Goal: Task Accomplishment & Management: Use online tool/utility

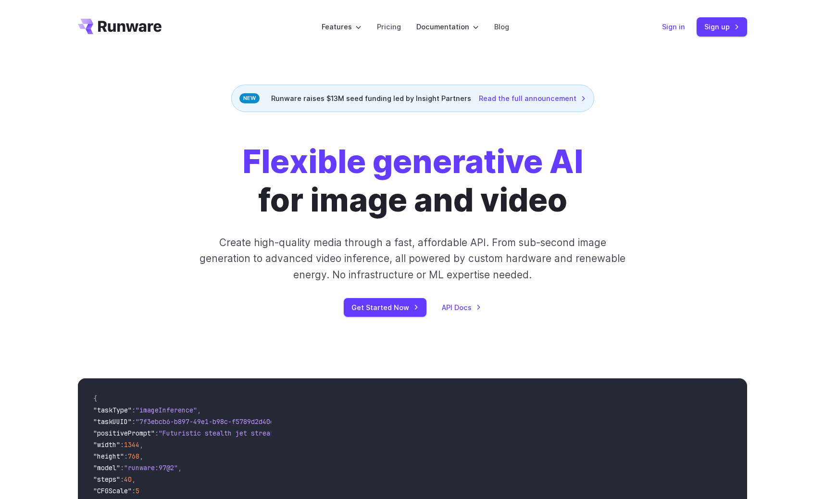
click at [677, 28] on link "Sign in" at bounding box center [673, 26] width 23 height 11
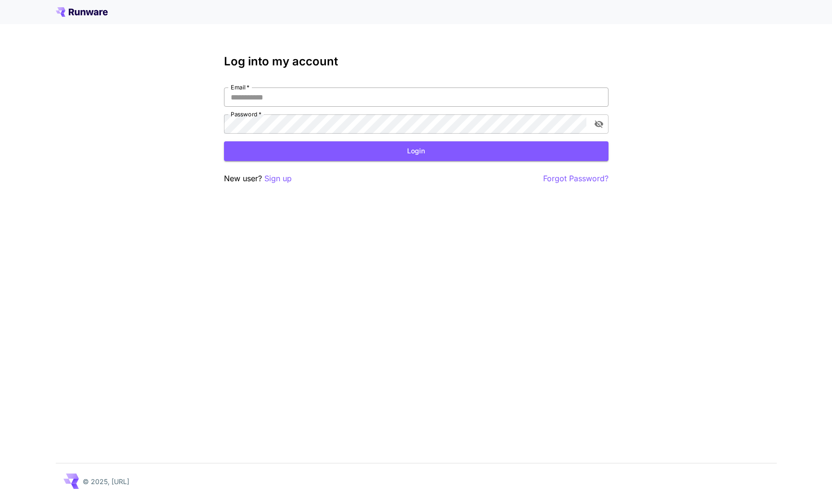
click at [276, 98] on input "Email   *" at bounding box center [416, 97] width 385 height 19
click at [283, 177] on p "Sign up" at bounding box center [277, 179] width 27 height 12
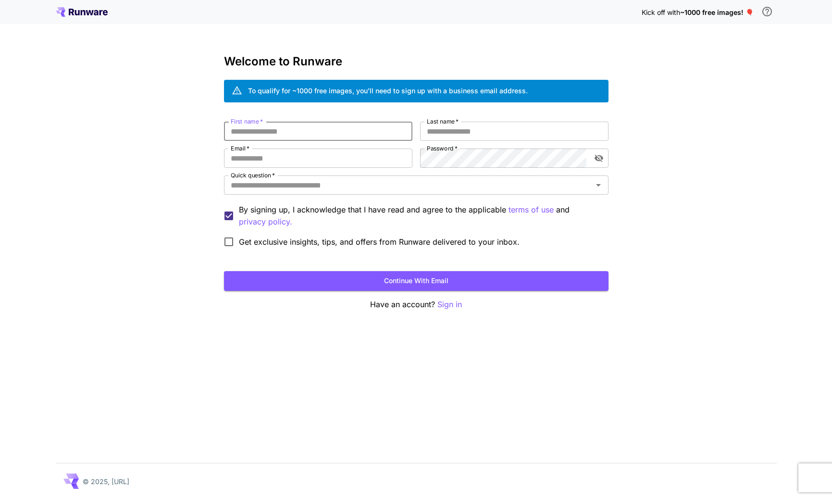
click at [292, 130] on input "First name   *" at bounding box center [318, 131] width 189 height 19
click at [297, 132] on input "First name   *" at bounding box center [318, 131] width 189 height 19
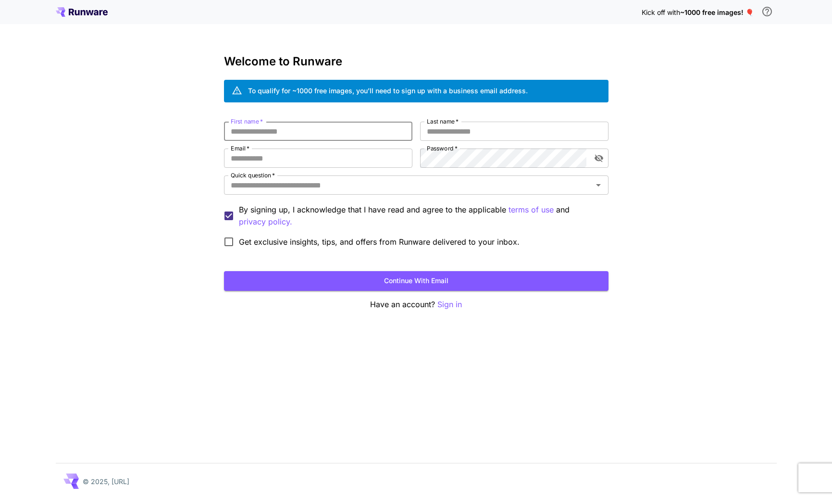
click at [829, 158] on div "Kick off with ~1000 free images! 🎈 Welcome to Runware To qualify for ~1000 free…" at bounding box center [416, 249] width 832 height 499
click at [77, 11] on icon at bounding box center [82, 12] width 52 height 10
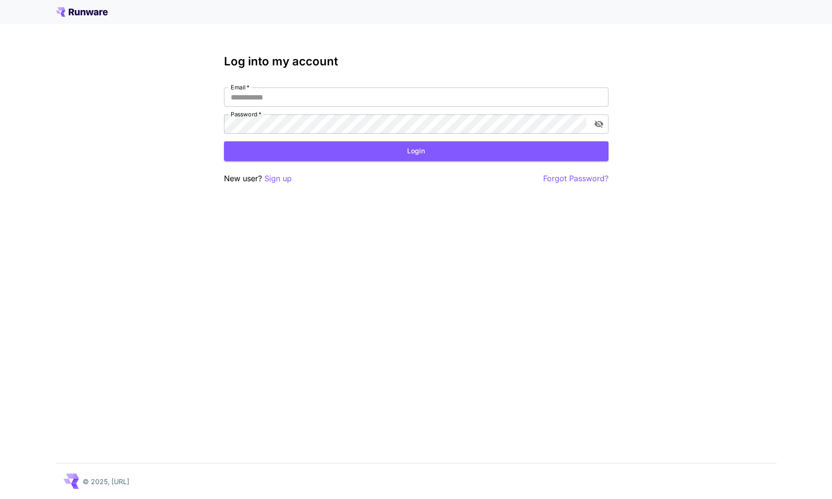
click at [69, 10] on icon at bounding box center [71, 12] width 5 height 7
click at [242, 176] on p "New user? Sign up" at bounding box center [258, 179] width 68 height 12
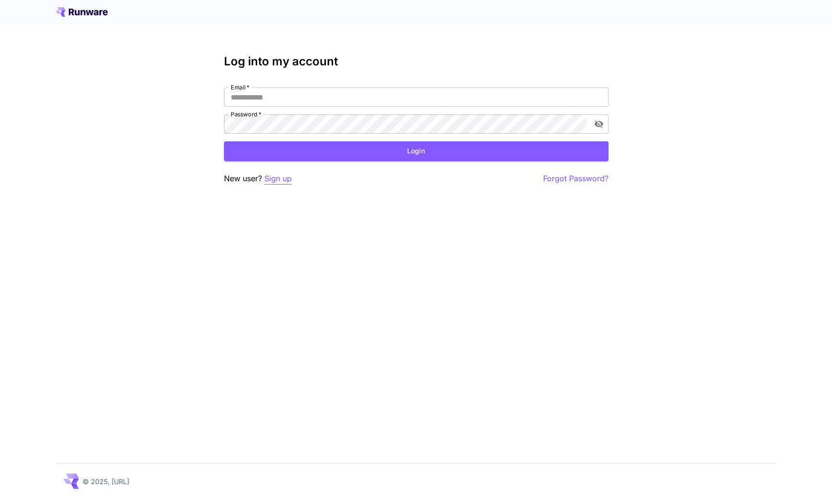
click at [273, 180] on p "Sign up" at bounding box center [277, 179] width 27 height 12
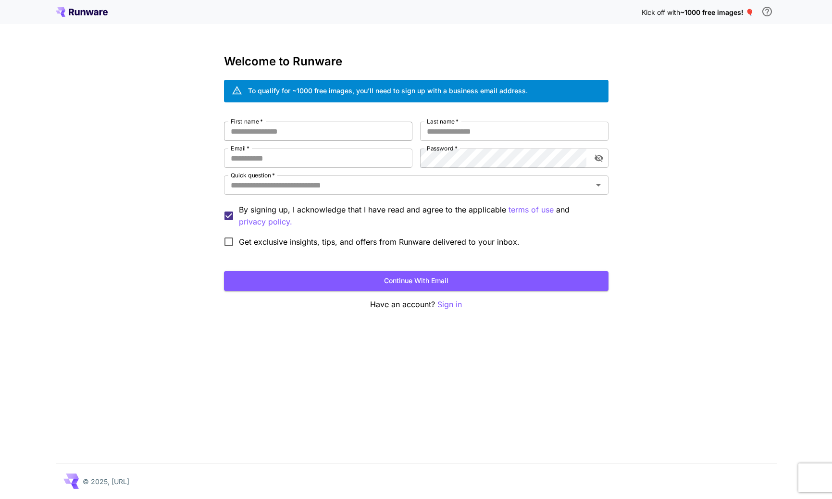
click at [287, 127] on input "First name   *" at bounding box center [318, 131] width 189 height 19
type input "*******"
type input "*"
type input "**********"
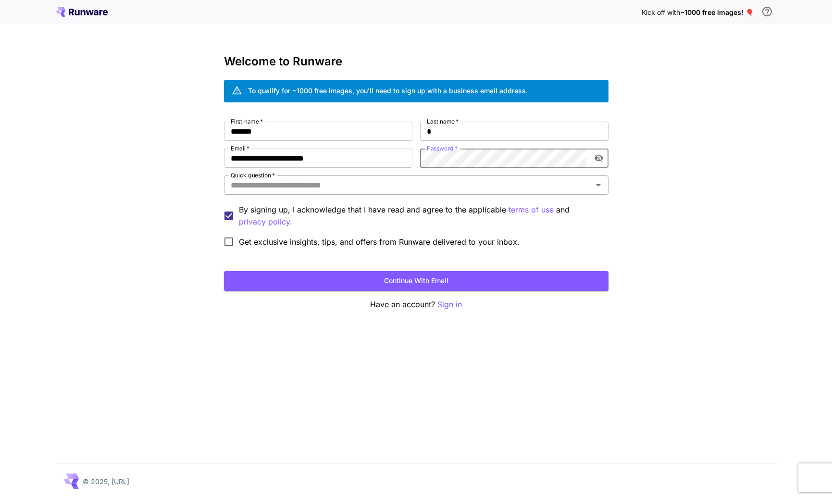
click at [345, 180] on input "Quick question   *" at bounding box center [408, 184] width 363 height 13
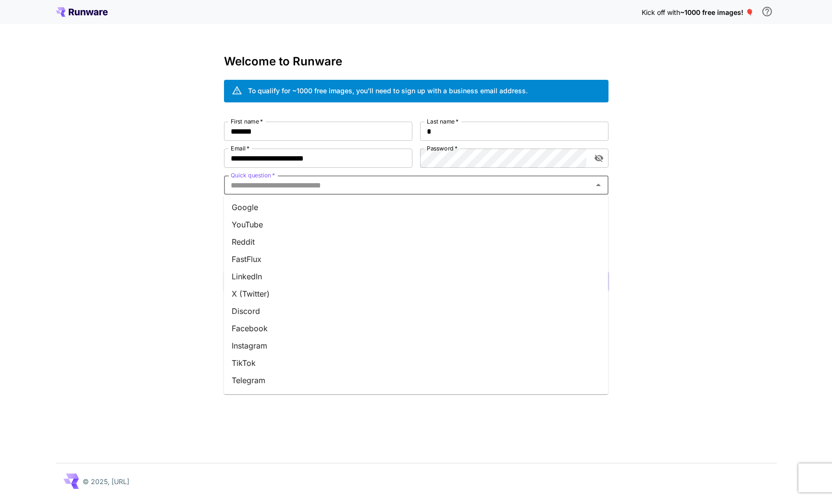
click at [254, 223] on li "YouTube" at bounding box center [416, 224] width 385 height 17
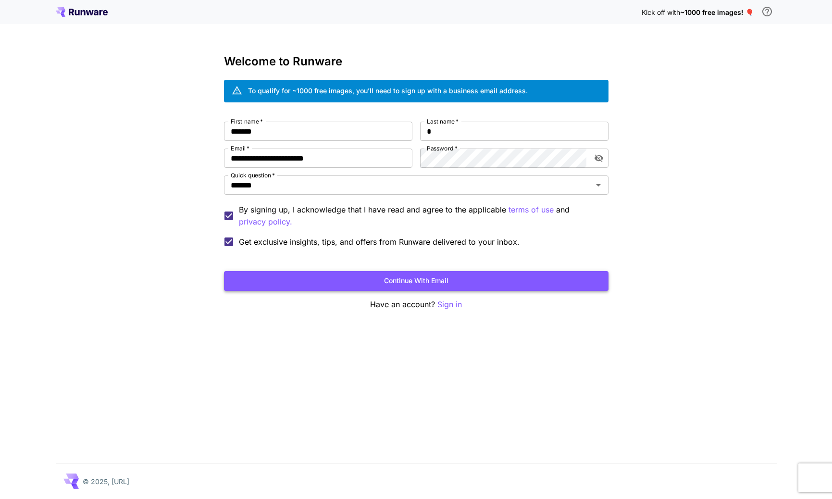
click at [307, 281] on button "Continue with email" at bounding box center [416, 281] width 385 height 20
click at [499, 277] on button "Continue with email" at bounding box center [416, 281] width 385 height 20
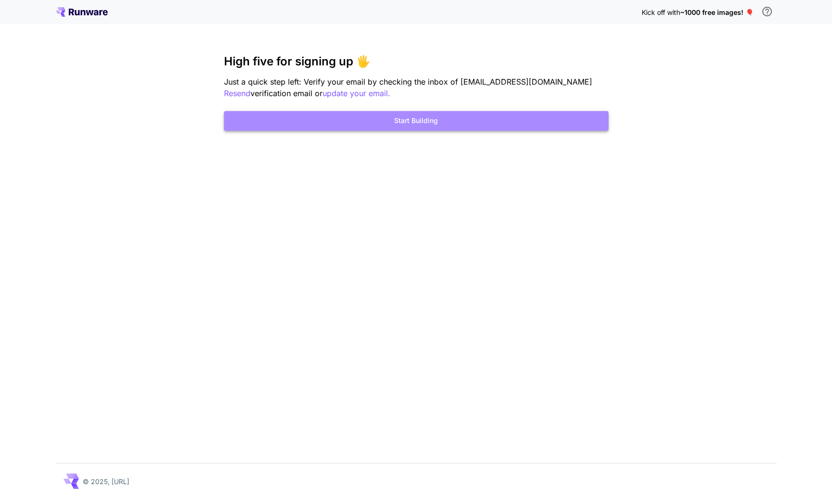
click at [417, 126] on button "Start Building" at bounding box center [416, 121] width 385 height 20
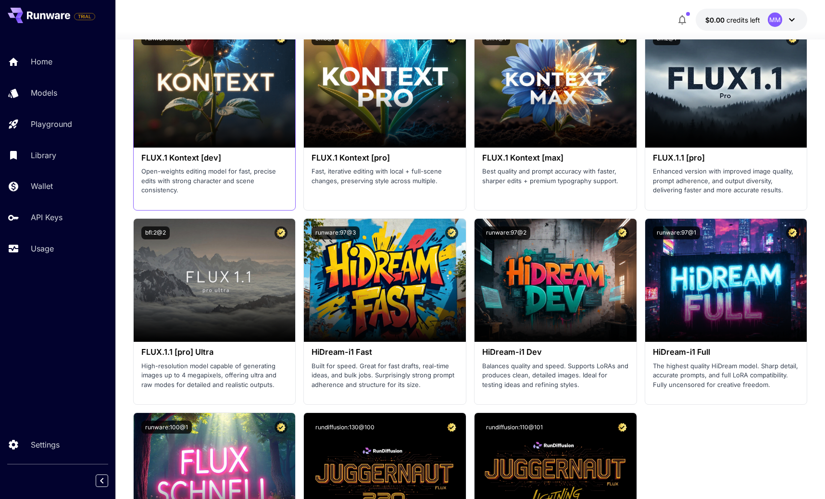
scroll to position [2280, 0]
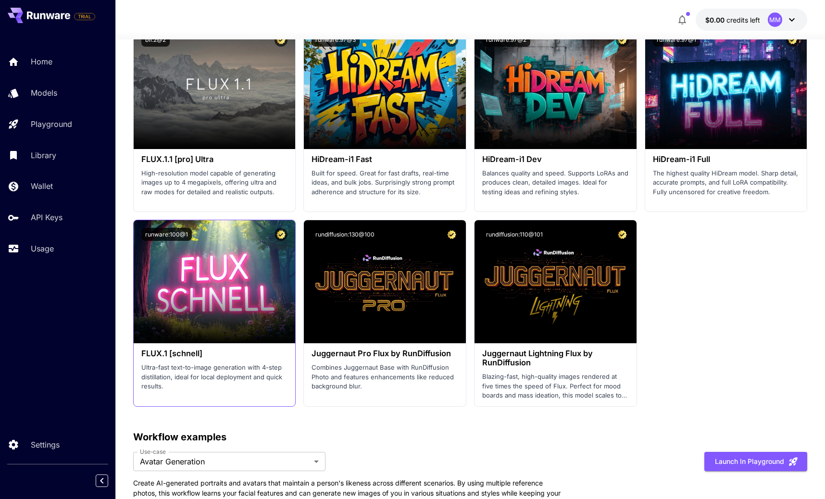
click at [217, 247] on div "runware:100@1" at bounding box center [215, 234] width 162 height 28
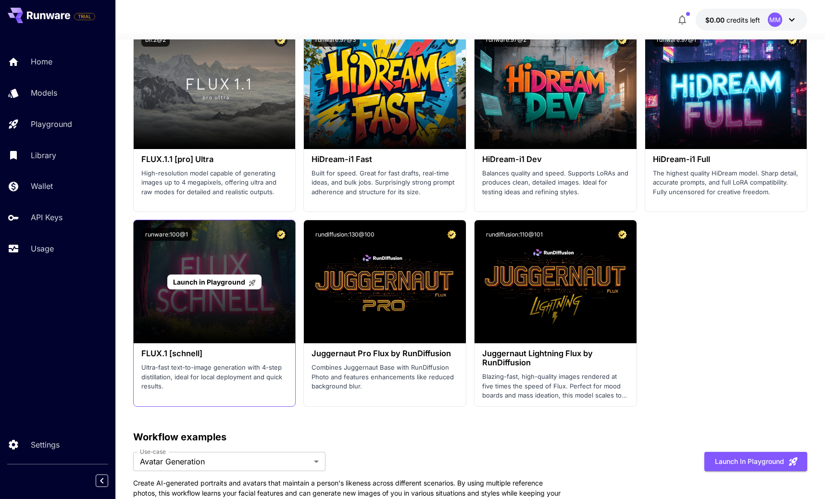
click at [214, 286] on p "Launch in Playground" at bounding box center [214, 282] width 83 height 10
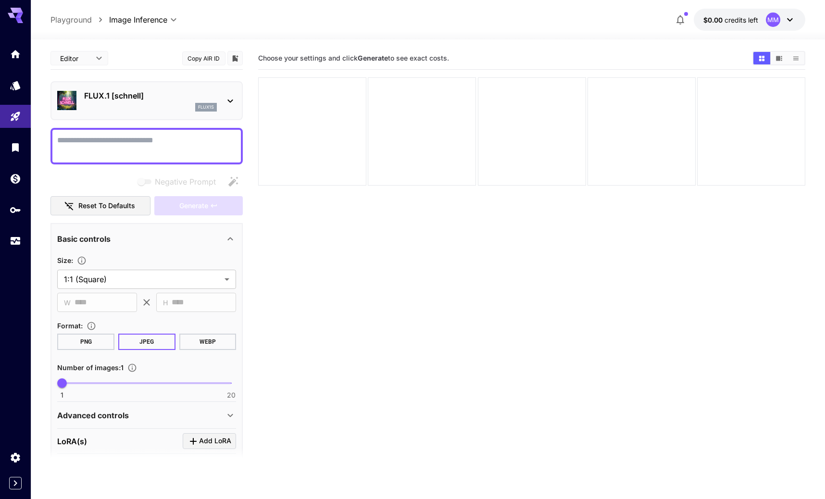
click at [84, 139] on textarea "Negative Prompt" at bounding box center [146, 146] width 179 height 23
type textarea "**********"
click at [94, 146] on textarea "Negative Prompt" at bounding box center [146, 146] width 179 height 23
paste textarea "**********"
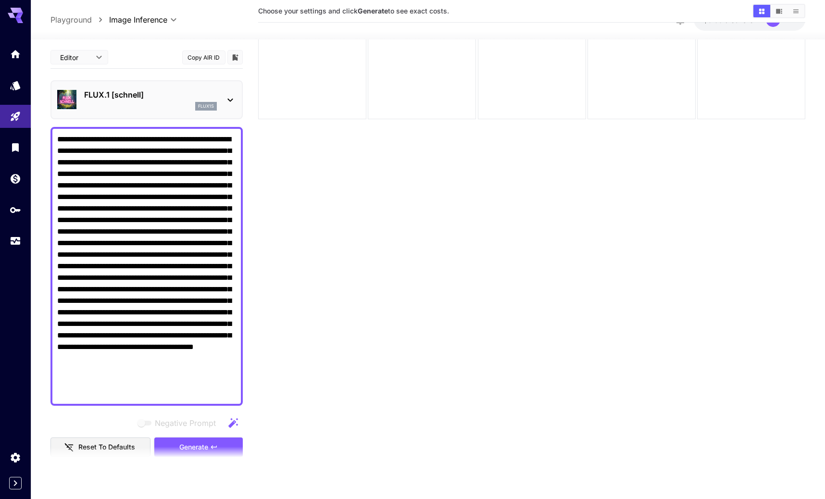
scroll to position [76, 0]
type textarea "**********"
click at [198, 451] on section at bounding box center [146, 458] width 192 height 24
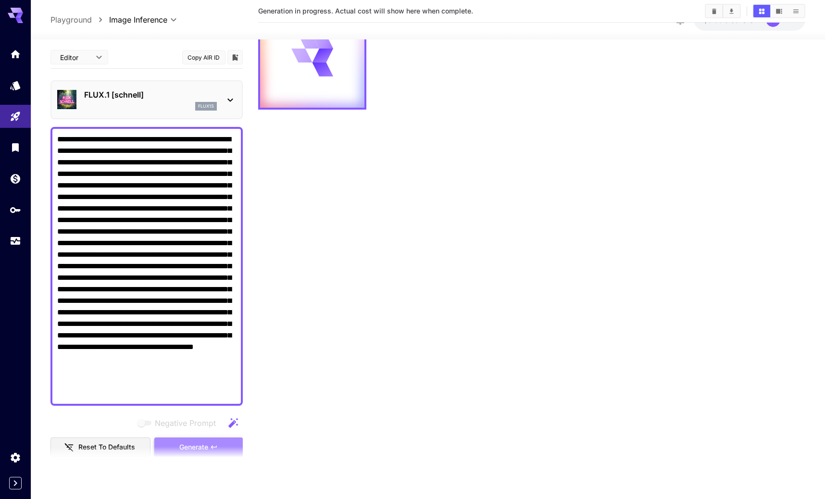
click at [194, 443] on span "Generate" at bounding box center [193, 447] width 29 height 12
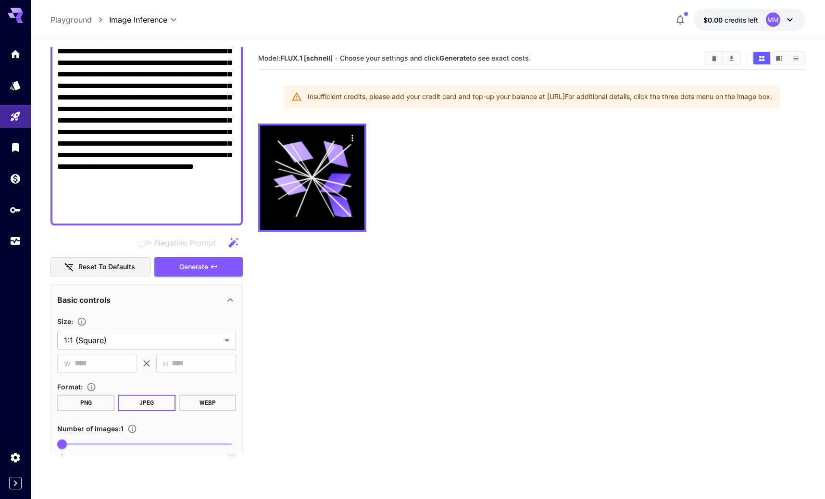
scroll to position [253, 0]
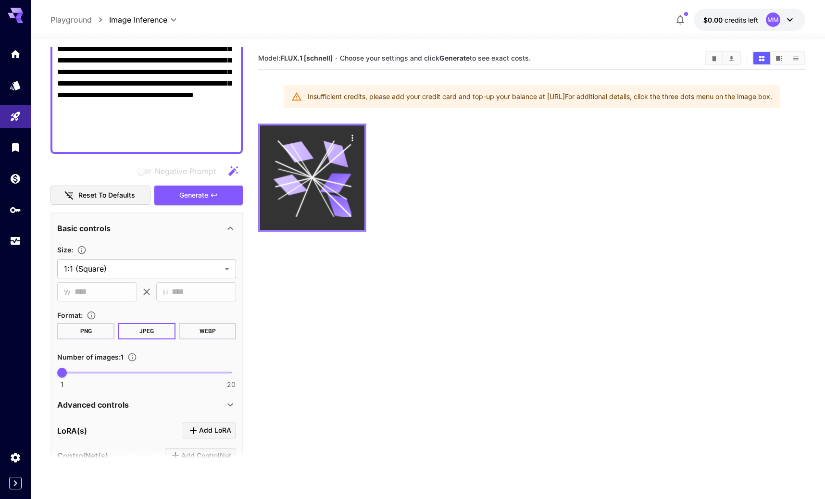
click at [316, 200] on icon at bounding box center [312, 177] width 78 height 78
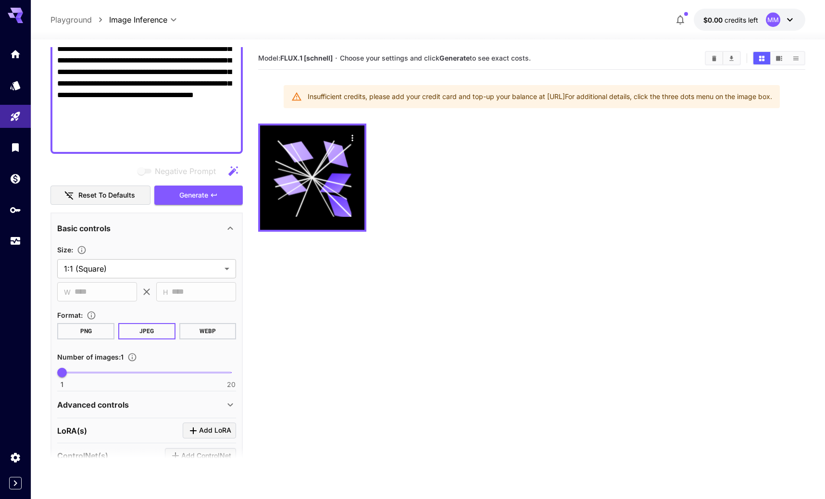
click at [469, 97] on div "Insufficient credits, please add your credit card and top-up your balance at [U…" at bounding box center [540, 96] width 465 height 17
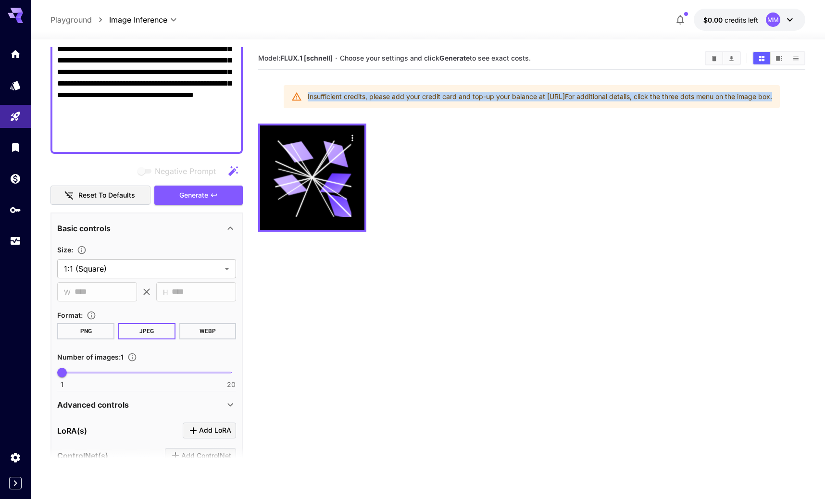
click at [469, 97] on div "Insufficient credits, please add your credit card and top-up your balance at [U…" at bounding box center [540, 96] width 465 height 17
copy body "Insufficient credits, please add your credit card and top-up your balance at [U…"
click at [738, 17] on span "credits left" at bounding box center [742, 20] width 34 height 8
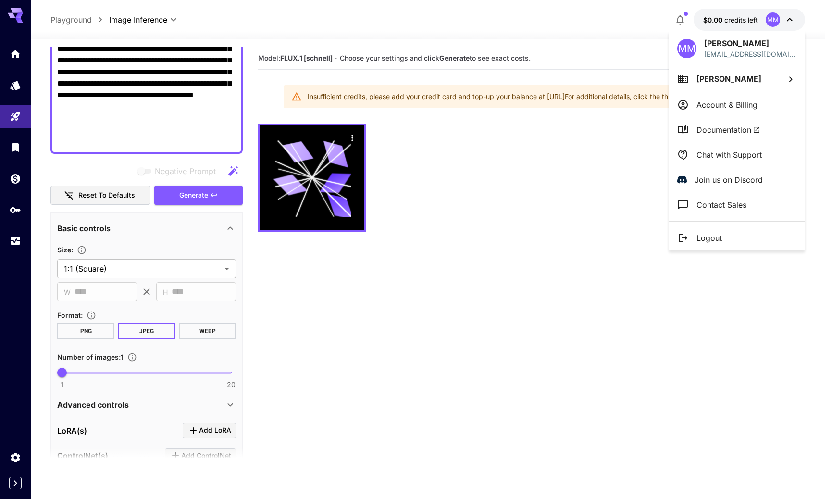
click at [460, 244] on div at bounding box center [416, 249] width 832 height 499
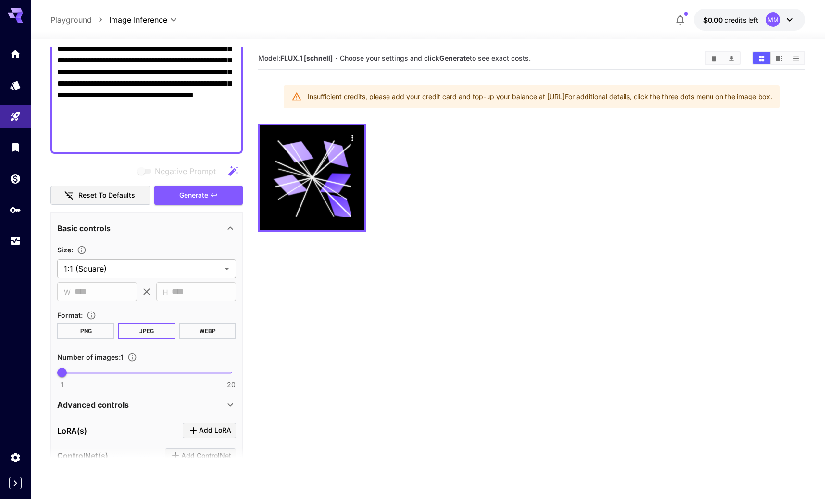
click at [723, 21] on span "$0.00" at bounding box center [714, 20] width 21 height 8
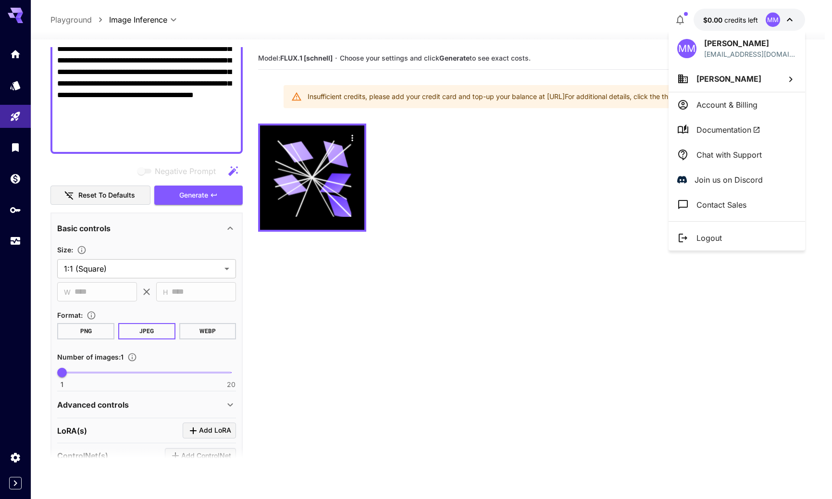
click at [614, 164] on div at bounding box center [416, 249] width 832 height 499
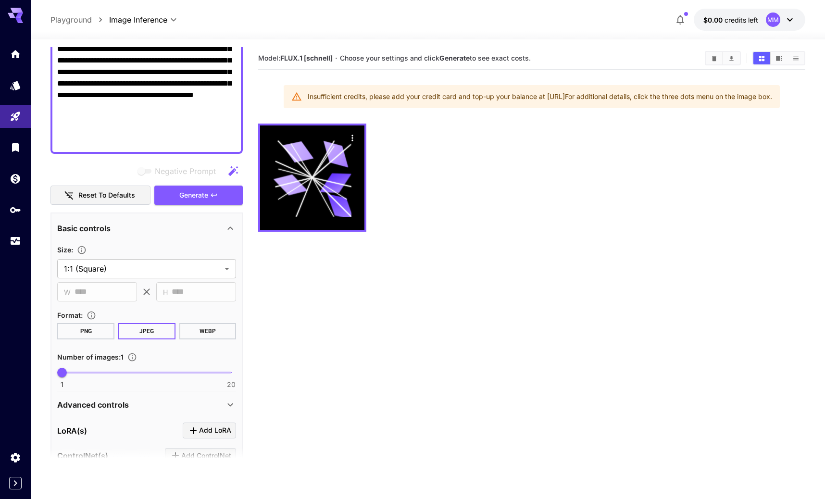
click at [10, 16] on icon at bounding box center [15, 13] width 15 height 10
click at [15, 17] on icon at bounding box center [15, 13] width 15 height 10
click at [742, 24] on p "$0.00 credits left" at bounding box center [731, 20] width 55 height 10
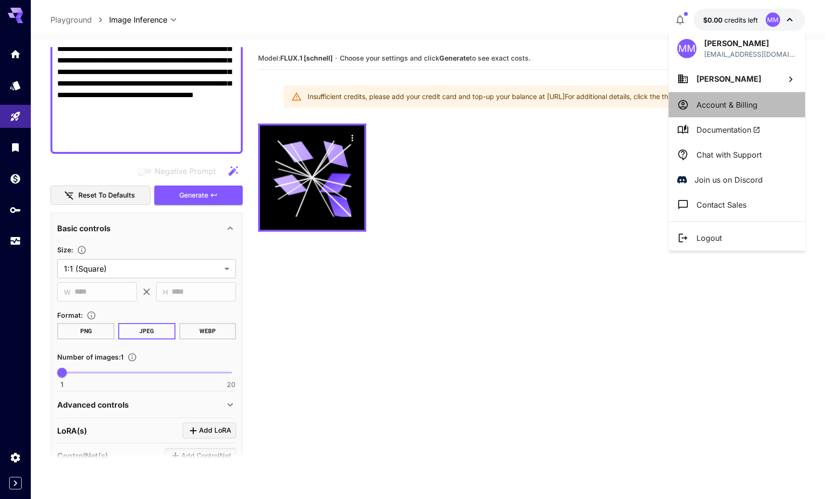
click at [712, 115] on li "Account & Billing" at bounding box center [737, 104] width 137 height 25
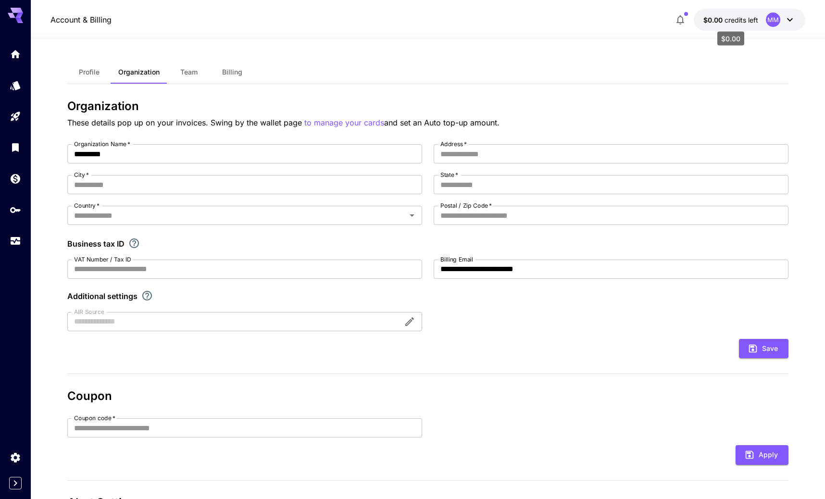
click at [726, 19] on span "credits left" at bounding box center [742, 20] width 34 height 8
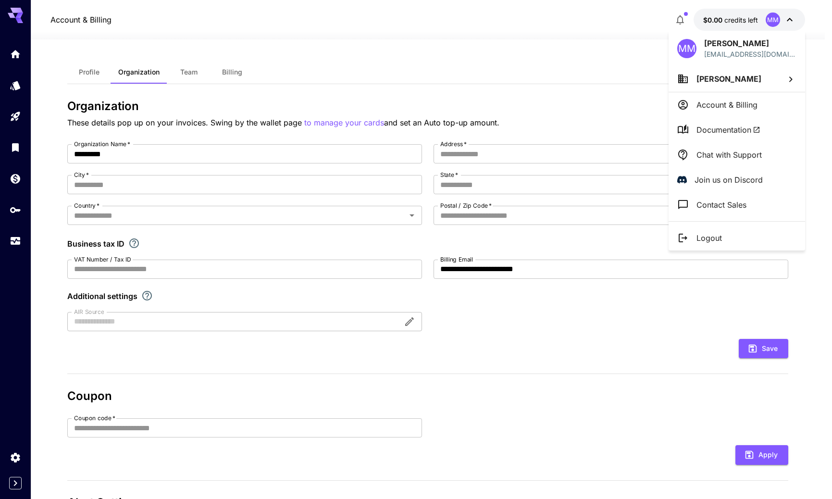
click at [7, 58] on div at bounding box center [416, 249] width 832 height 499
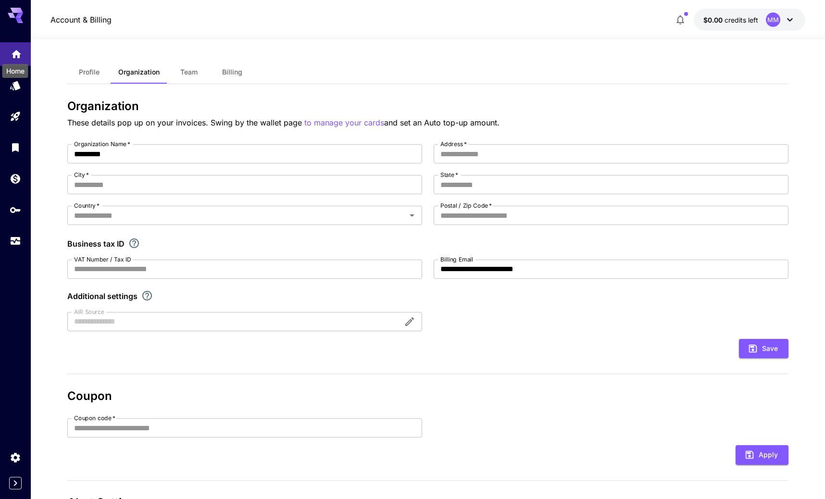
click at [13, 54] on icon "Home" at bounding box center [17, 52] width 12 height 12
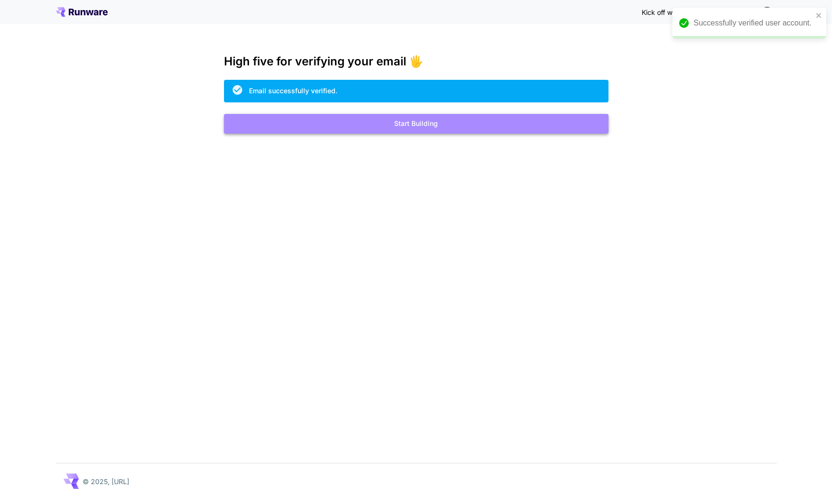
click at [403, 120] on button "Start Building" at bounding box center [416, 124] width 385 height 20
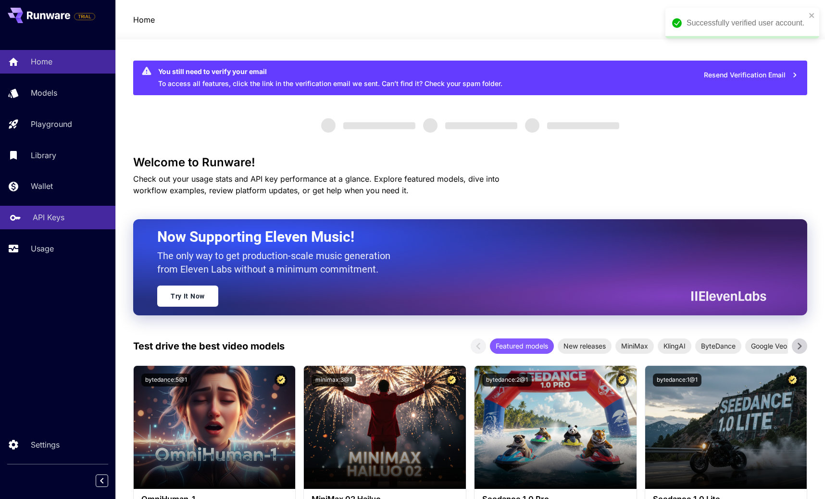
click at [41, 219] on p "API Keys" at bounding box center [49, 218] width 32 height 12
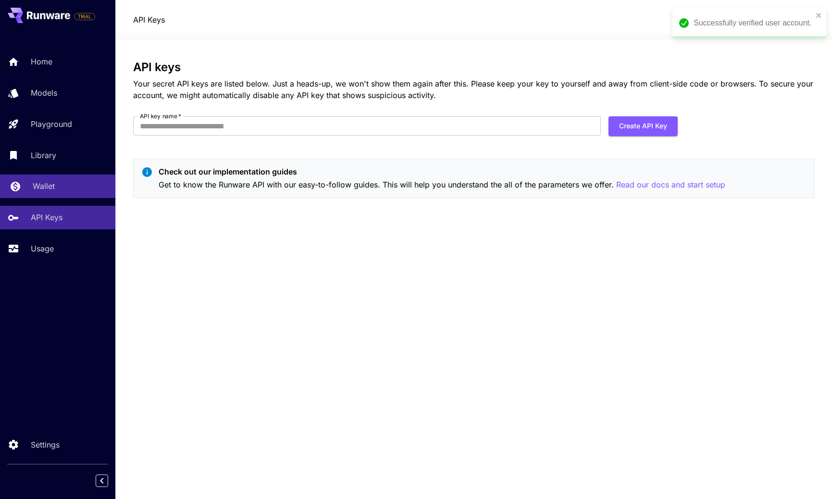
click at [44, 190] on p "Wallet" at bounding box center [44, 186] width 22 height 12
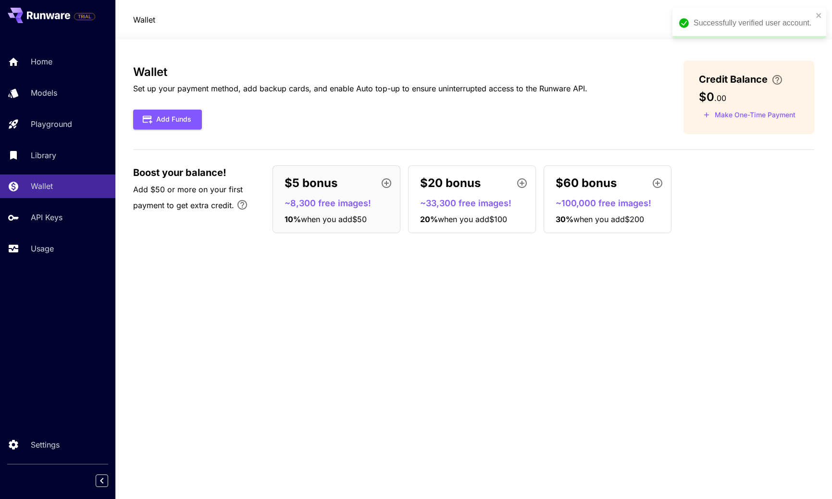
click at [47, 169] on div "Home Models Playground Library Wallet API Keys Usage" at bounding box center [57, 155] width 115 height 210
click at [35, 60] on p "Home" at bounding box center [44, 62] width 22 height 12
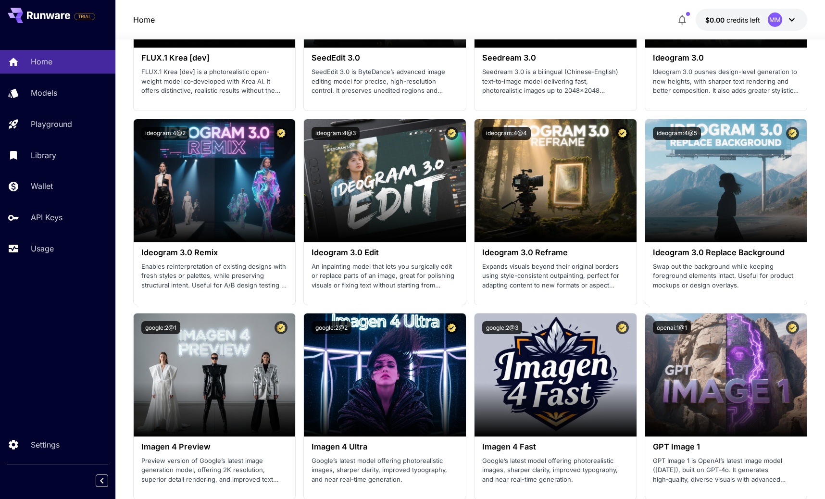
scroll to position [2236, 0]
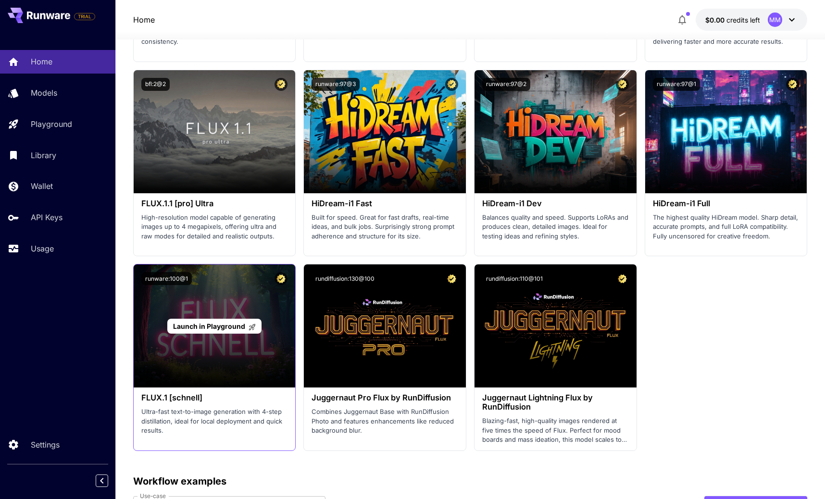
click at [205, 335] on div "Launch in Playground" at bounding box center [215, 325] width 162 height 123
click at [219, 319] on div "Launch in Playground" at bounding box center [214, 326] width 94 height 15
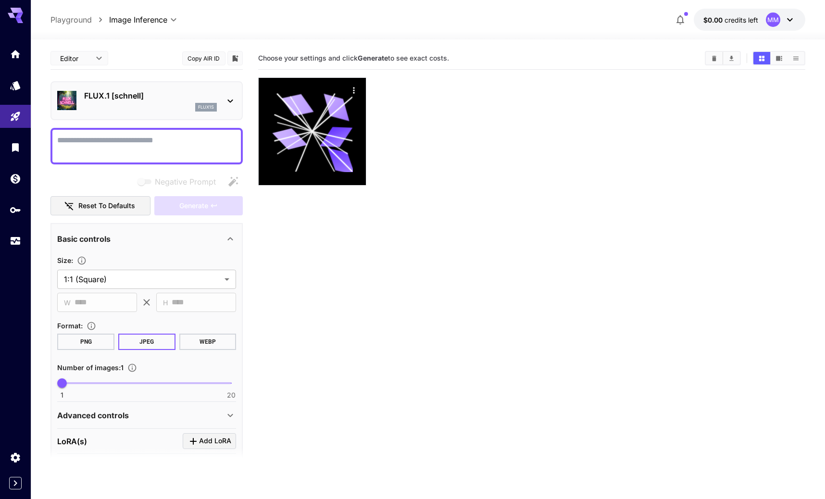
click at [130, 149] on textarea "Negative Prompt" at bounding box center [146, 146] width 179 height 23
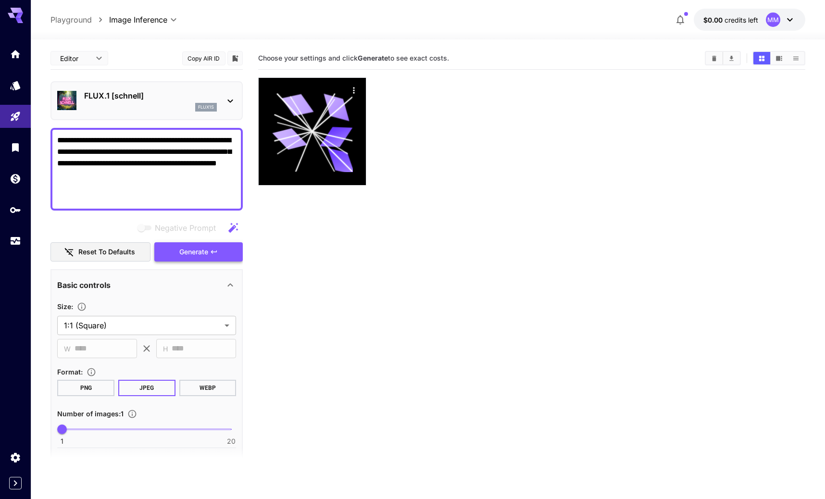
type textarea "**********"
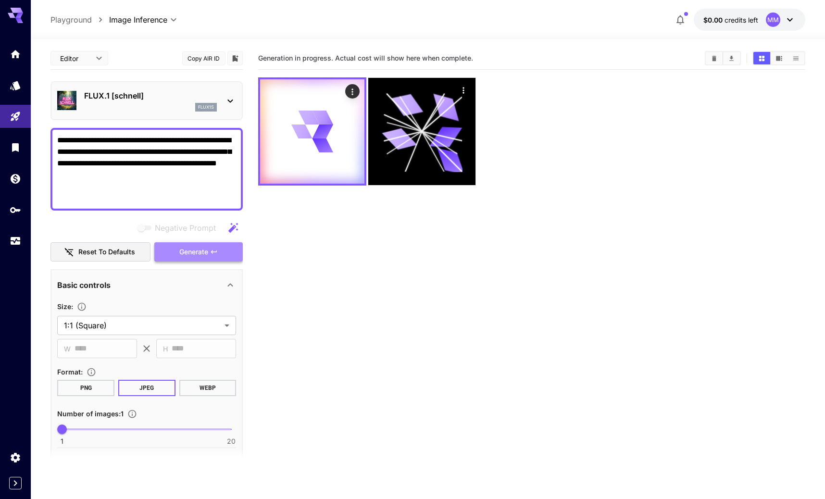
click at [196, 258] on button "Generate" at bounding box center [198, 252] width 88 height 20
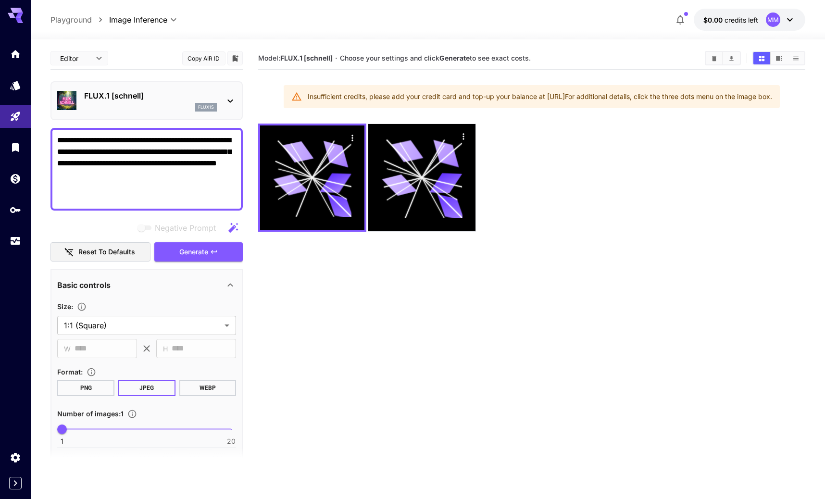
click at [17, 15] on icon at bounding box center [19, 15] width 8 height 5
click at [727, 20] on span "credits left" at bounding box center [742, 20] width 34 height 8
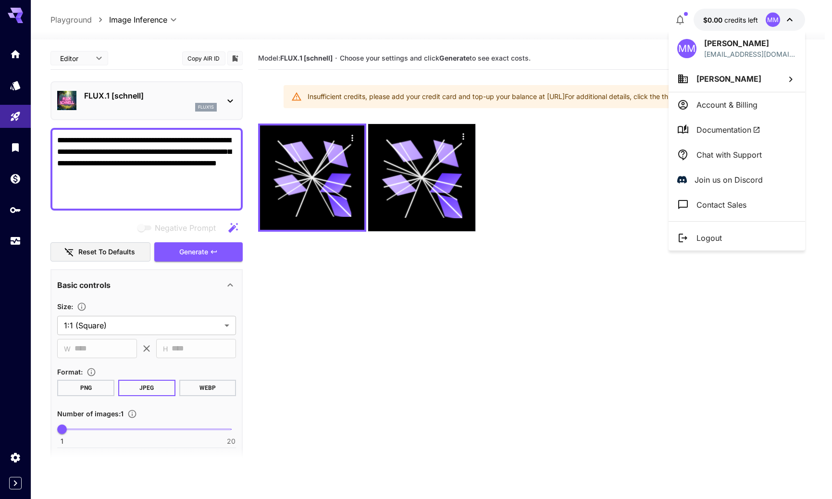
click at [11, 54] on div at bounding box center [416, 249] width 832 height 499
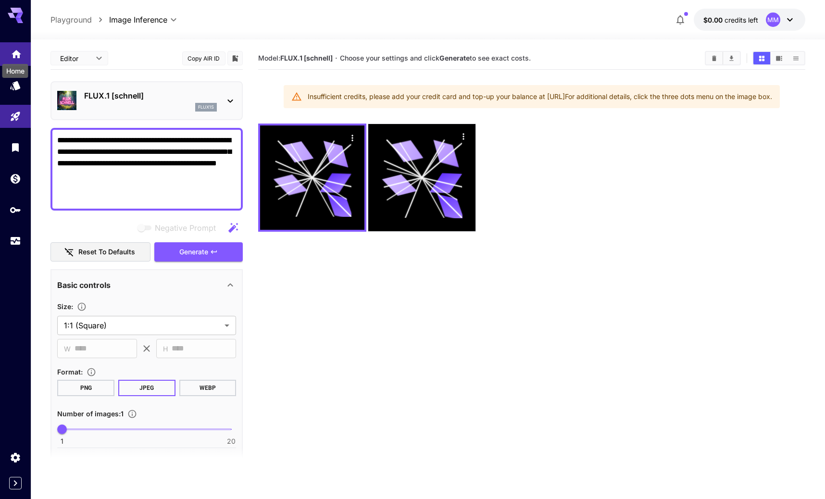
click at [12, 57] on icon "Home" at bounding box center [17, 52] width 12 height 12
